Goal: Task Accomplishment & Management: Manage account settings

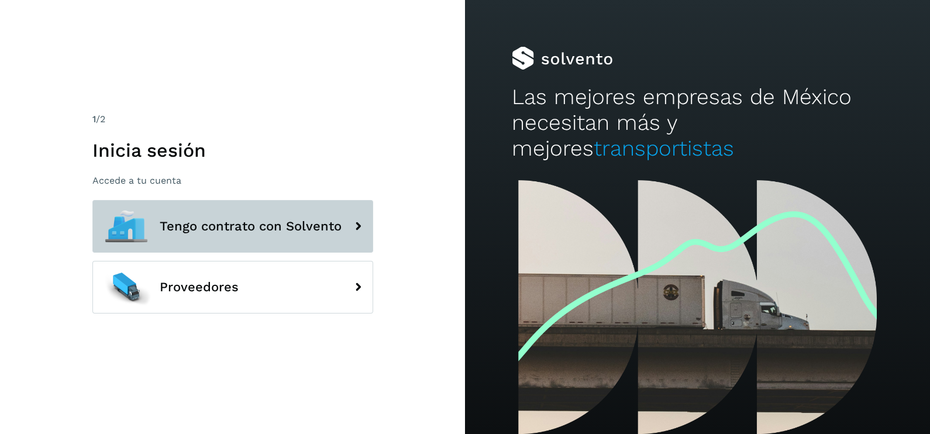
click at [236, 211] on button "Tengo contrato con Solvento" at bounding box center [232, 226] width 281 height 53
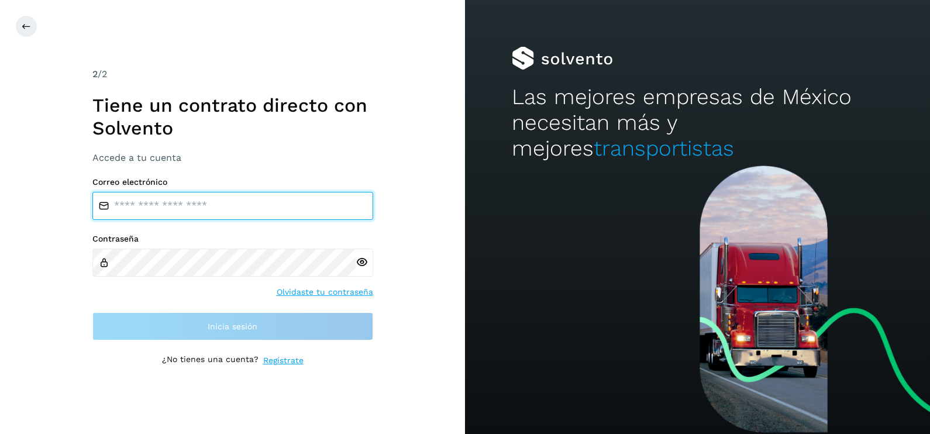
type input "**********"
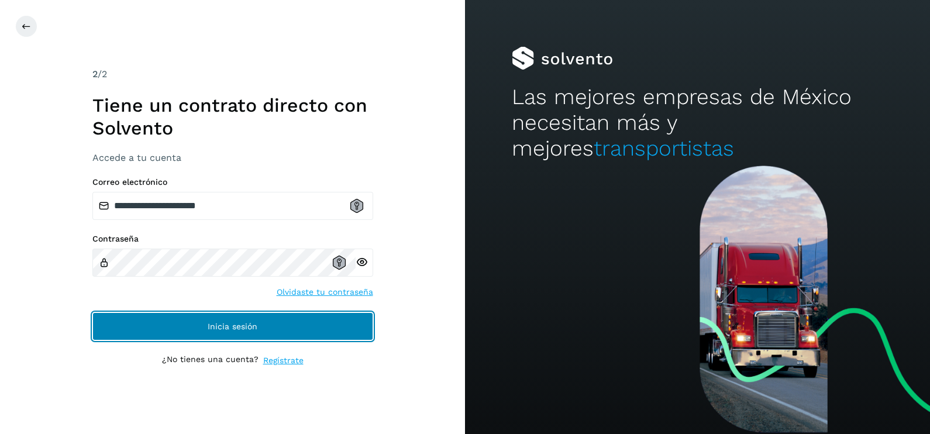
click at [198, 327] on button "Inicia sesión" at bounding box center [232, 326] width 281 height 28
click at [243, 325] on span "Inicia sesión" at bounding box center [233, 326] width 50 height 8
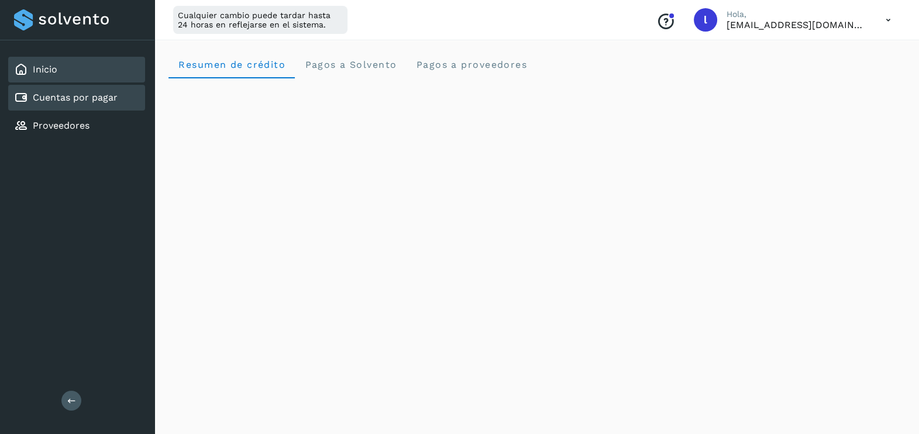
click at [94, 102] on link "Cuentas por pagar" at bounding box center [75, 97] width 85 height 11
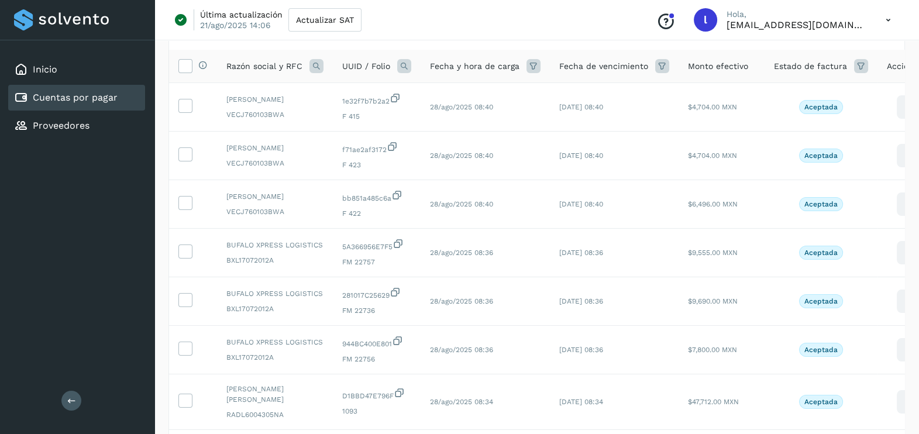
scroll to position [80, 0]
click at [177, 101] on td at bounding box center [193, 106] width 48 height 49
click at [184, 108] on icon at bounding box center [185, 104] width 12 height 12
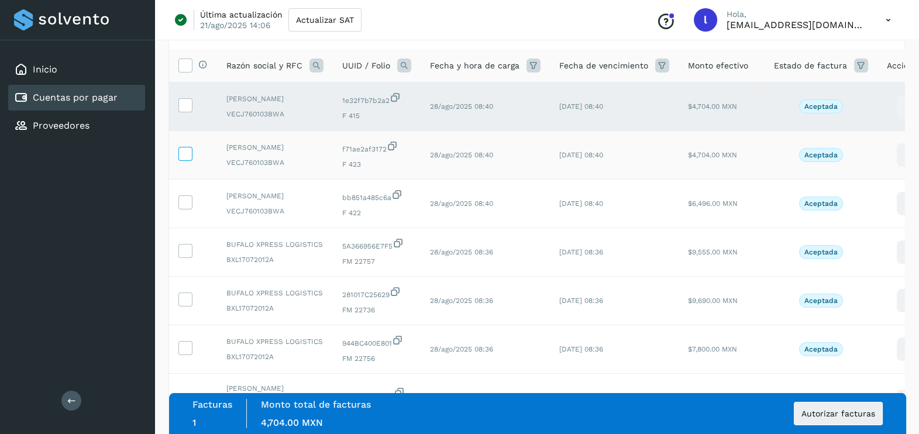
click at [178, 161] on label at bounding box center [185, 154] width 14 height 14
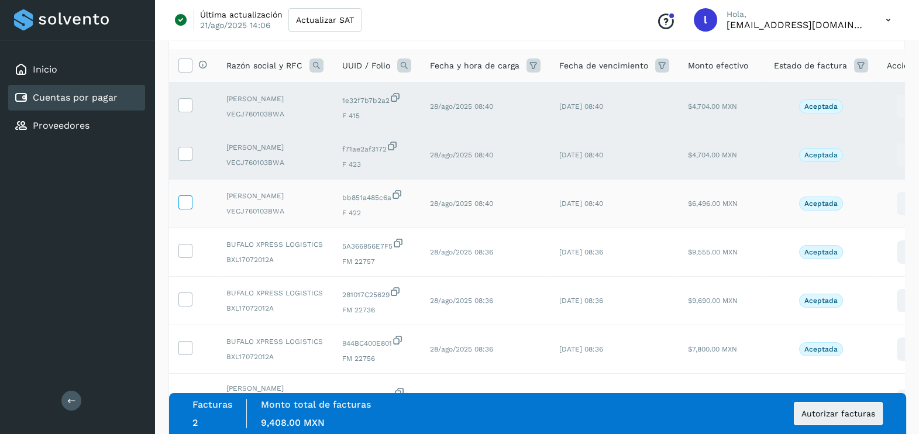
click at [181, 208] on icon at bounding box center [185, 201] width 12 height 12
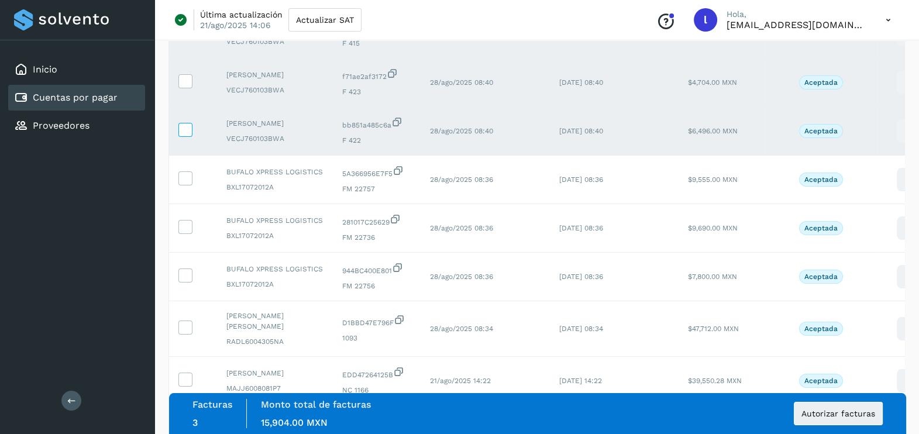
scroll to position [153, 0]
click at [180, 185] on label at bounding box center [185, 178] width 14 height 14
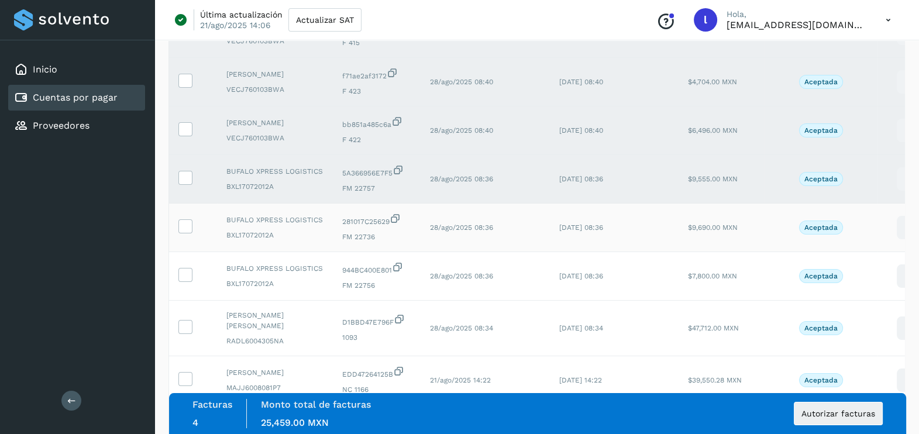
click at [175, 251] on td at bounding box center [193, 227] width 48 height 49
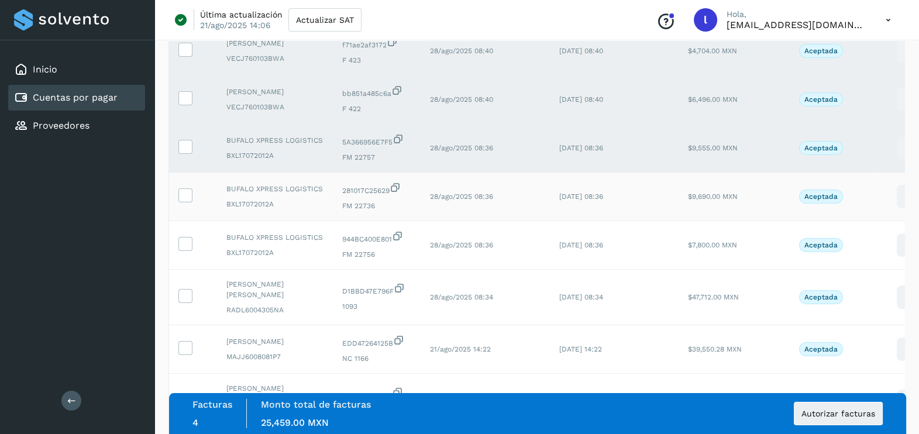
scroll to position [187, 0]
click at [181, 198] on icon at bounding box center [185, 191] width 12 height 12
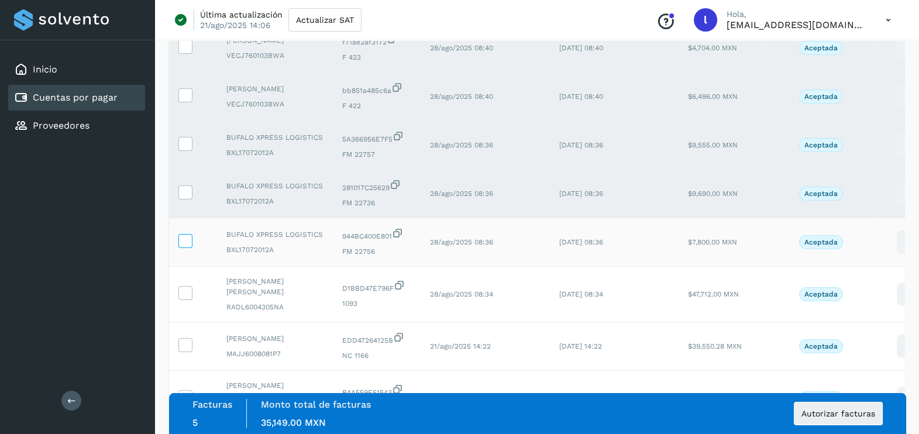
click at [181, 246] on icon at bounding box center [185, 240] width 12 height 12
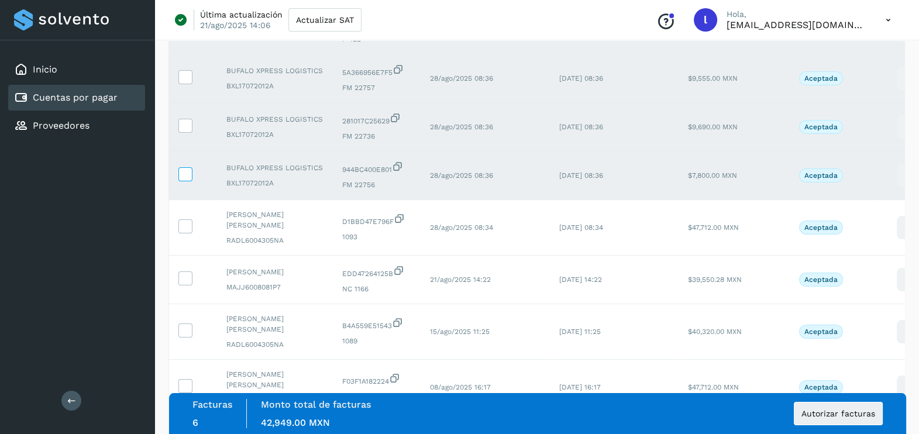
scroll to position [261, 0]
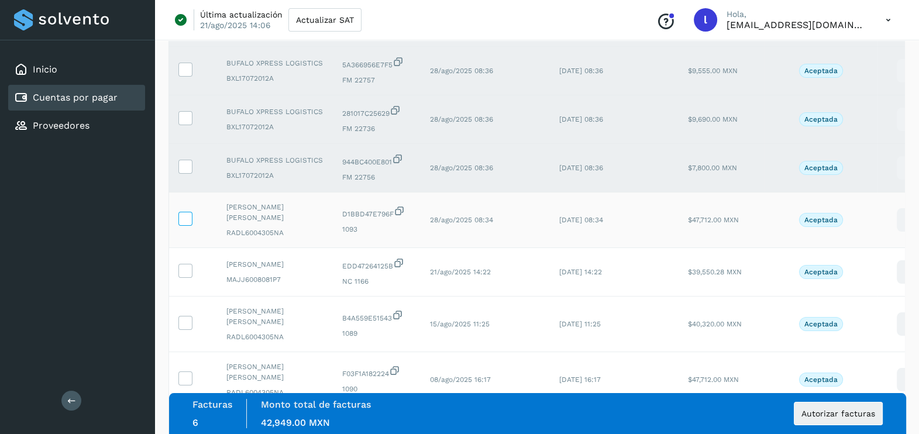
click at [188, 224] on icon at bounding box center [185, 218] width 12 height 12
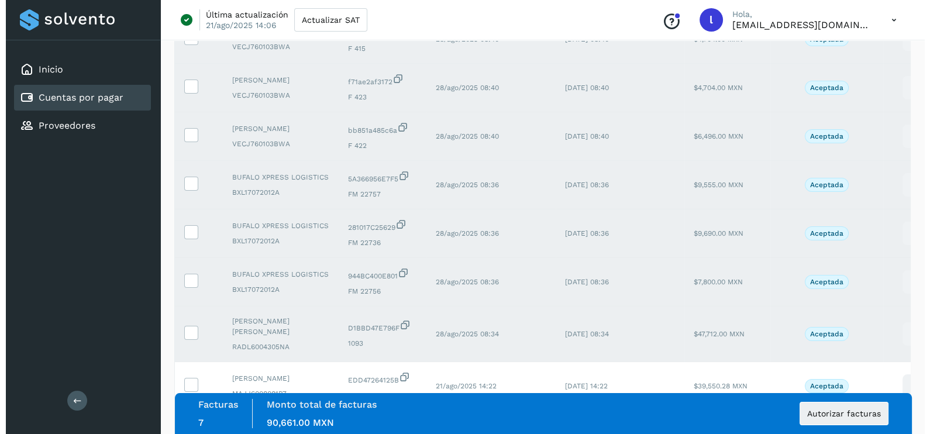
scroll to position [146, 0]
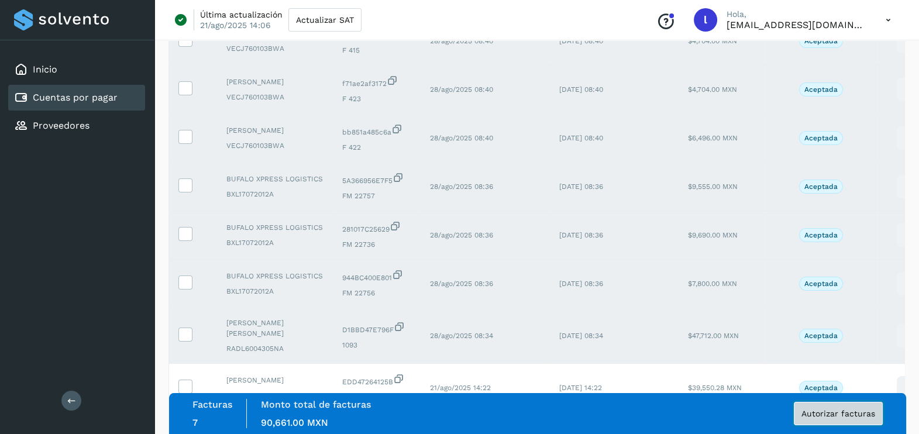
click at [845, 415] on span "Autorizar facturas" at bounding box center [838, 413] width 74 height 8
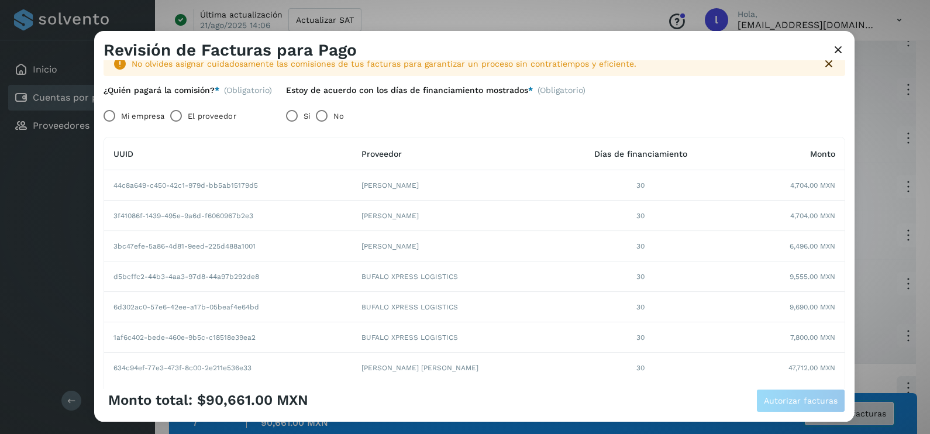
scroll to position [27, 0]
click at [126, 113] on label "Mi empresa" at bounding box center [142, 115] width 43 height 23
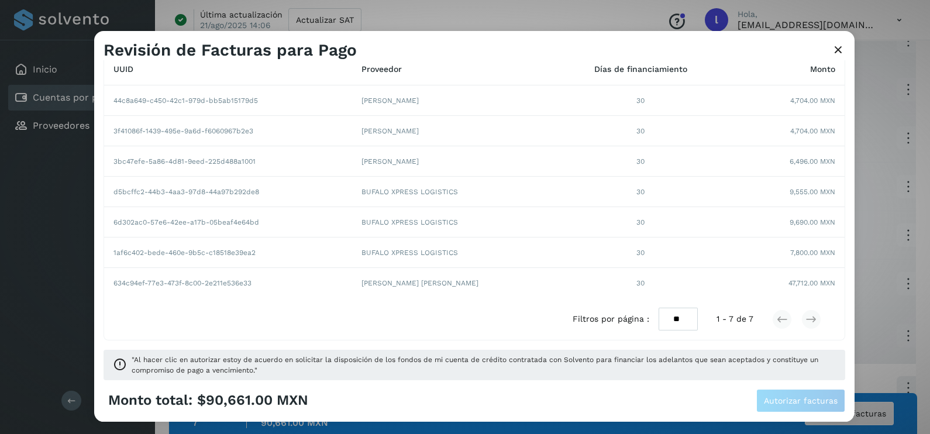
scroll to position [0, 0]
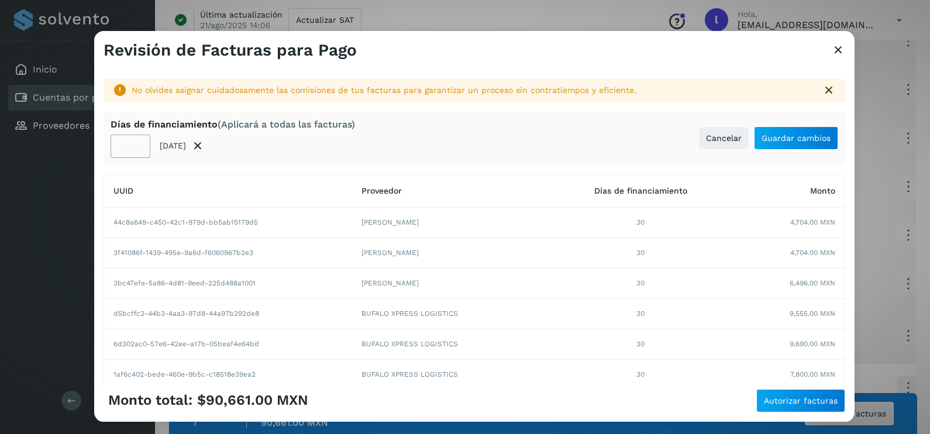
click at [129, 142] on input "**" at bounding box center [131, 145] width 40 height 23
type input "**"
click at [280, 149] on div "** [DATE]" at bounding box center [233, 145] width 244 height 23
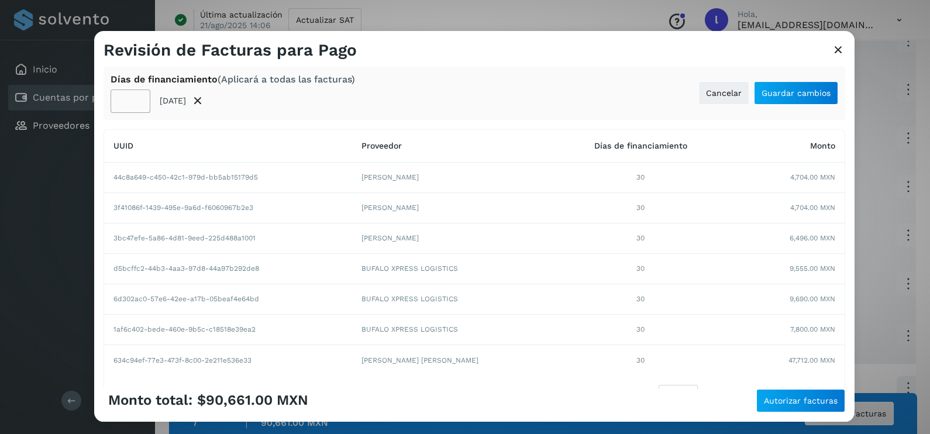
scroll to position [38, 0]
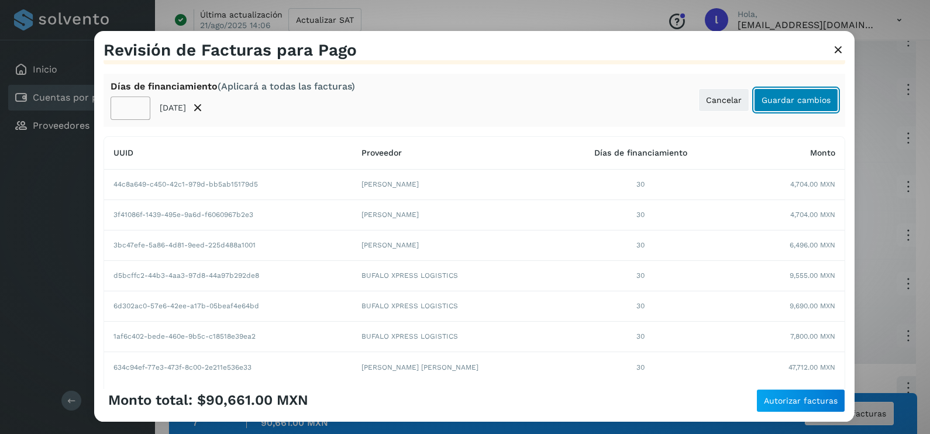
click at [773, 96] on span "Guardar cambios" at bounding box center [795, 100] width 69 height 8
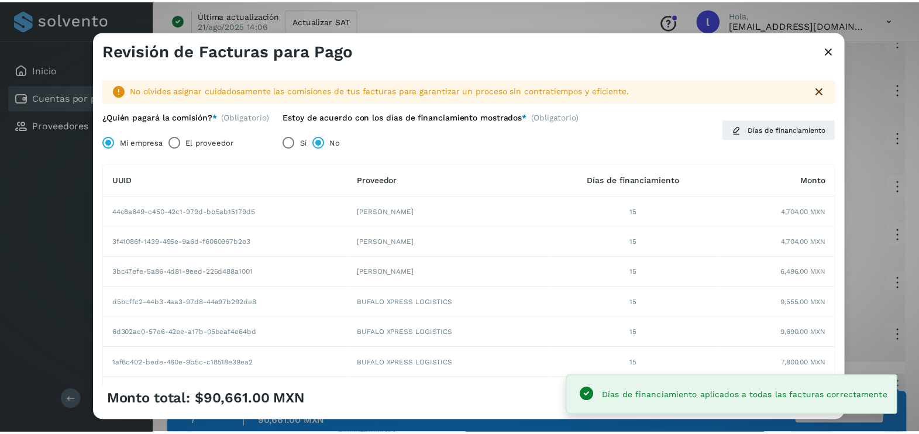
scroll to position [113, 0]
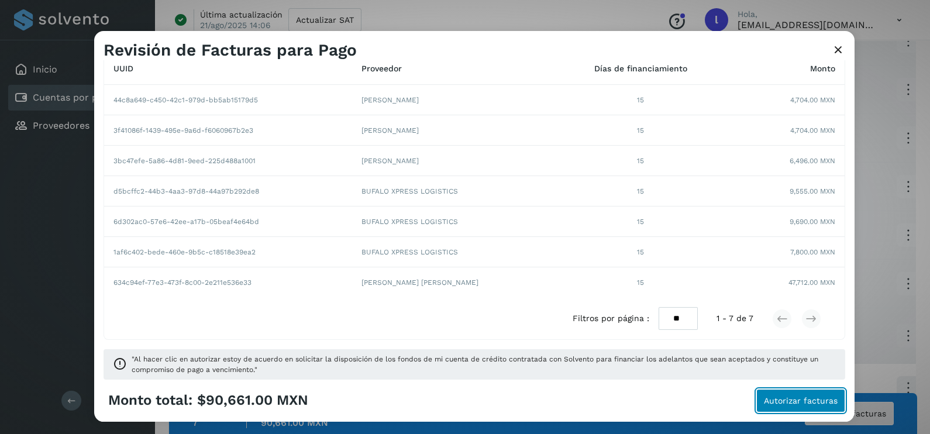
click at [805, 394] on button "Autorizar facturas" at bounding box center [800, 400] width 89 height 23
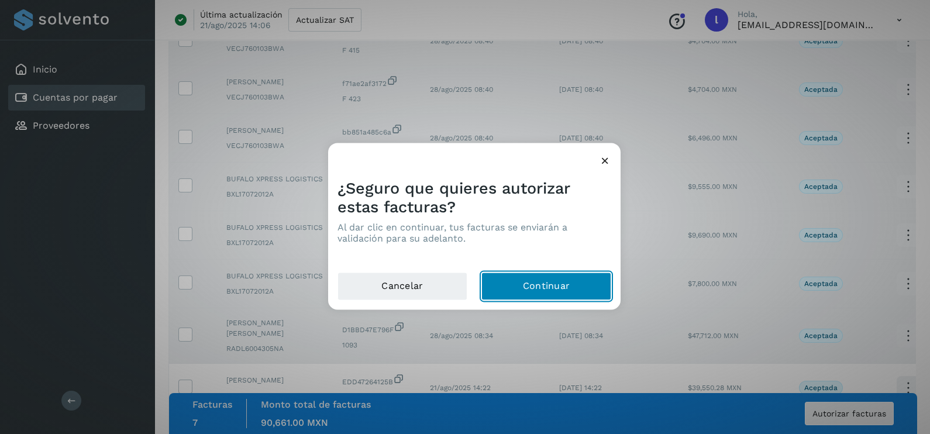
click at [532, 280] on button "Continuar" at bounding box center [546, 286] width 130 height 28
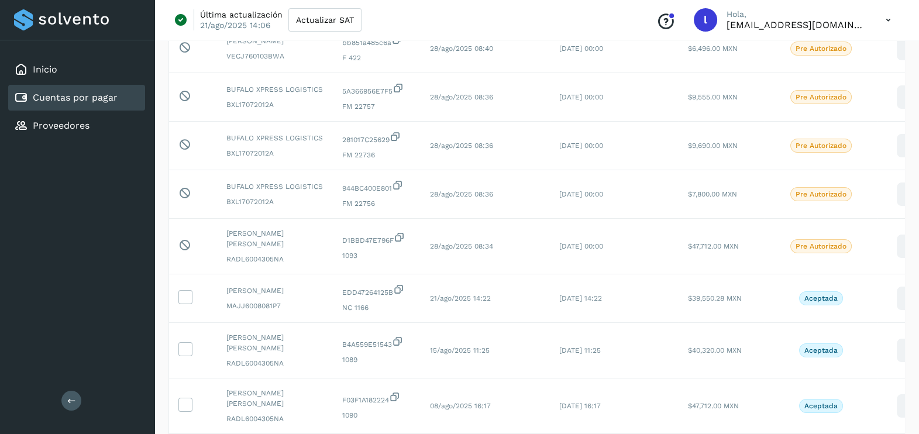
scroll to position [0, 0]
